Goal: Subscribe to service/newsletter

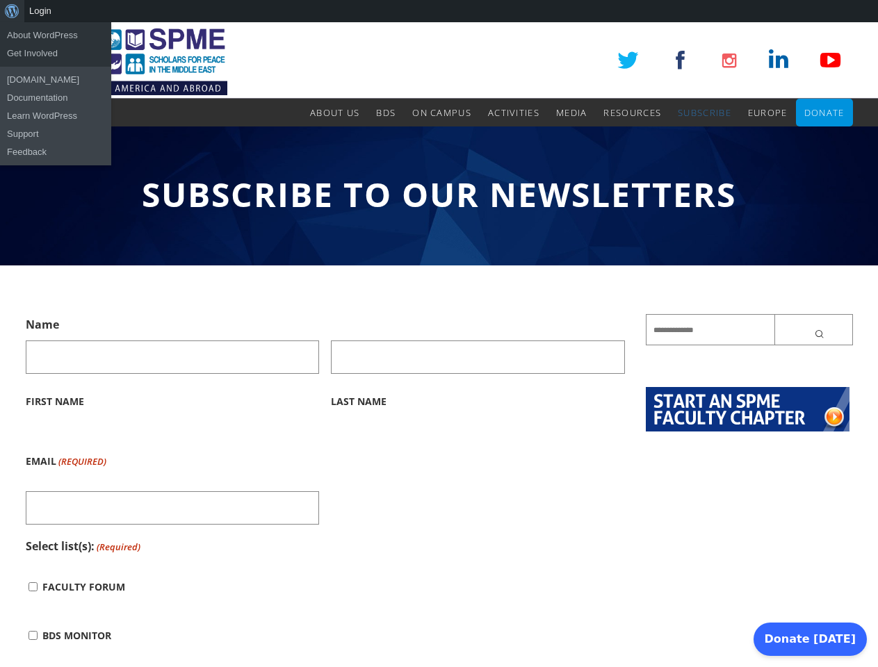
click at [439, 11] on div "About WordPress About WordPress Get Involved WordPress.org Documentation Learn …" at bounding box center [439, 11] width 878 height 22
click at [439, 345] on input "Last Name" at bounding box center [478, 357] width 294 height 33
